Goal: Transaction & Acquisition: Purchase product/service

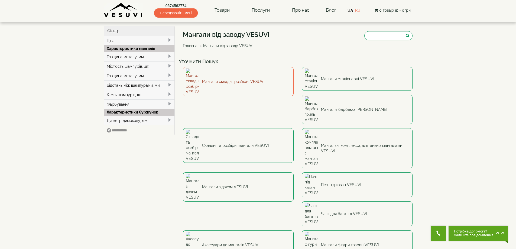
click at [217, 77] on link "Мангали складні, розбірні VESUVI" at bounding box center [238, 81] width 111 height 29
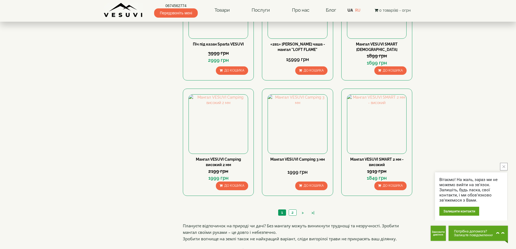
scroll to position [461, 0]
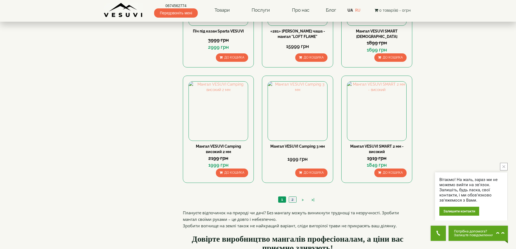
click at [294, 200] on link "2" at bounding box center [293, 200] width 8 height 6
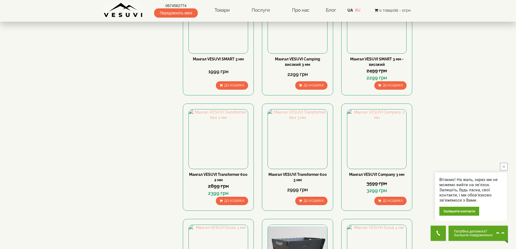
scroll to position [136, 0]
